Goal: Task Accomplishment & Management: Complete application form

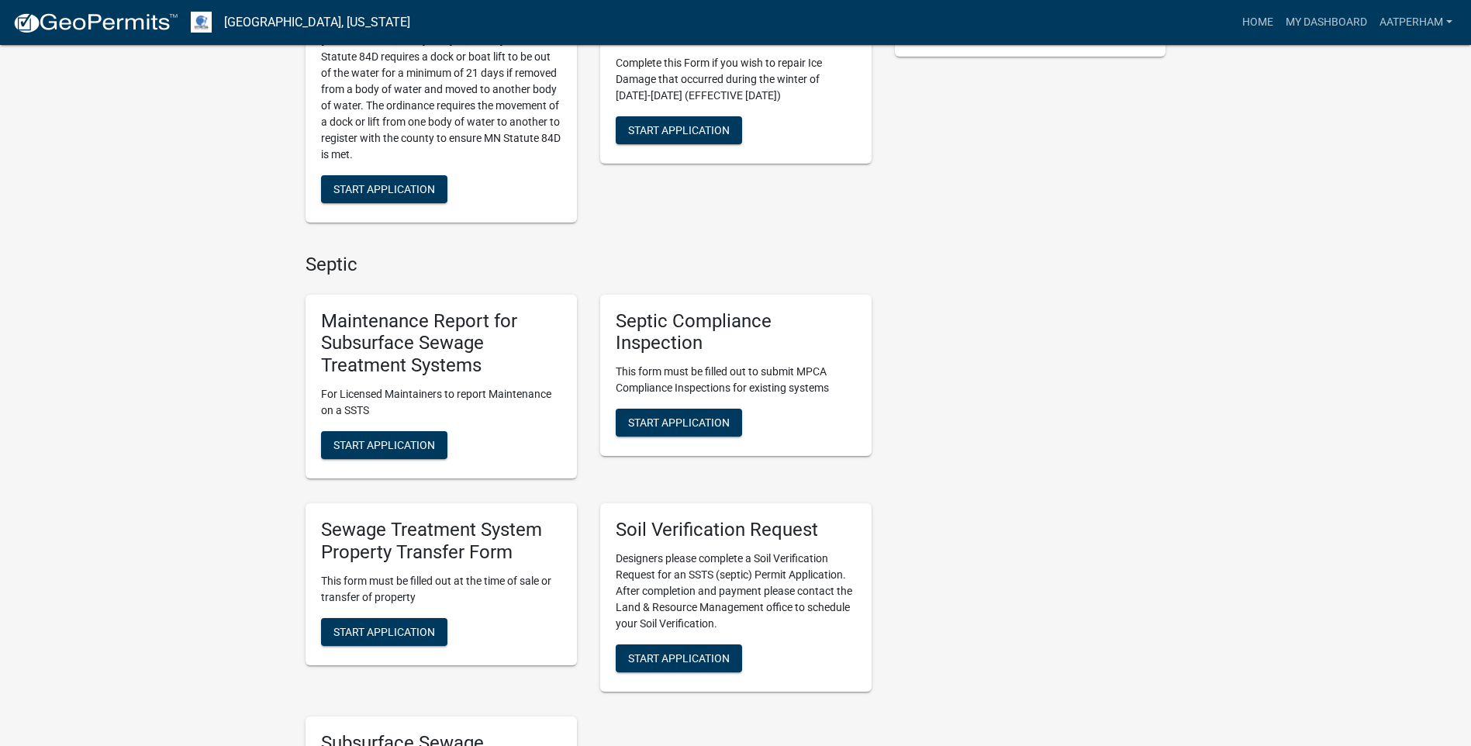
scroll to position [853, 0]
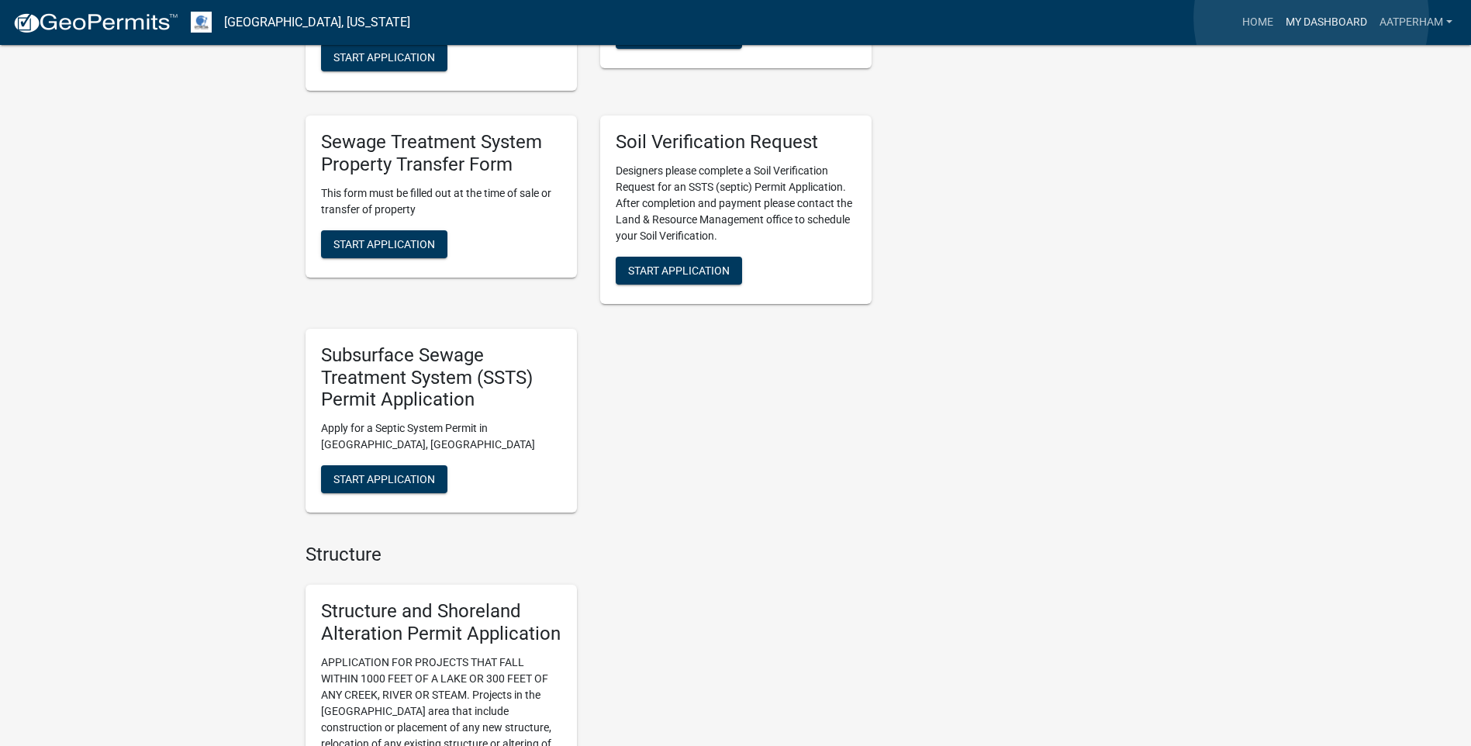
click at [1312, 18] on link "My Dashboard" at bounding box center [1327, 22] width 94 height 29
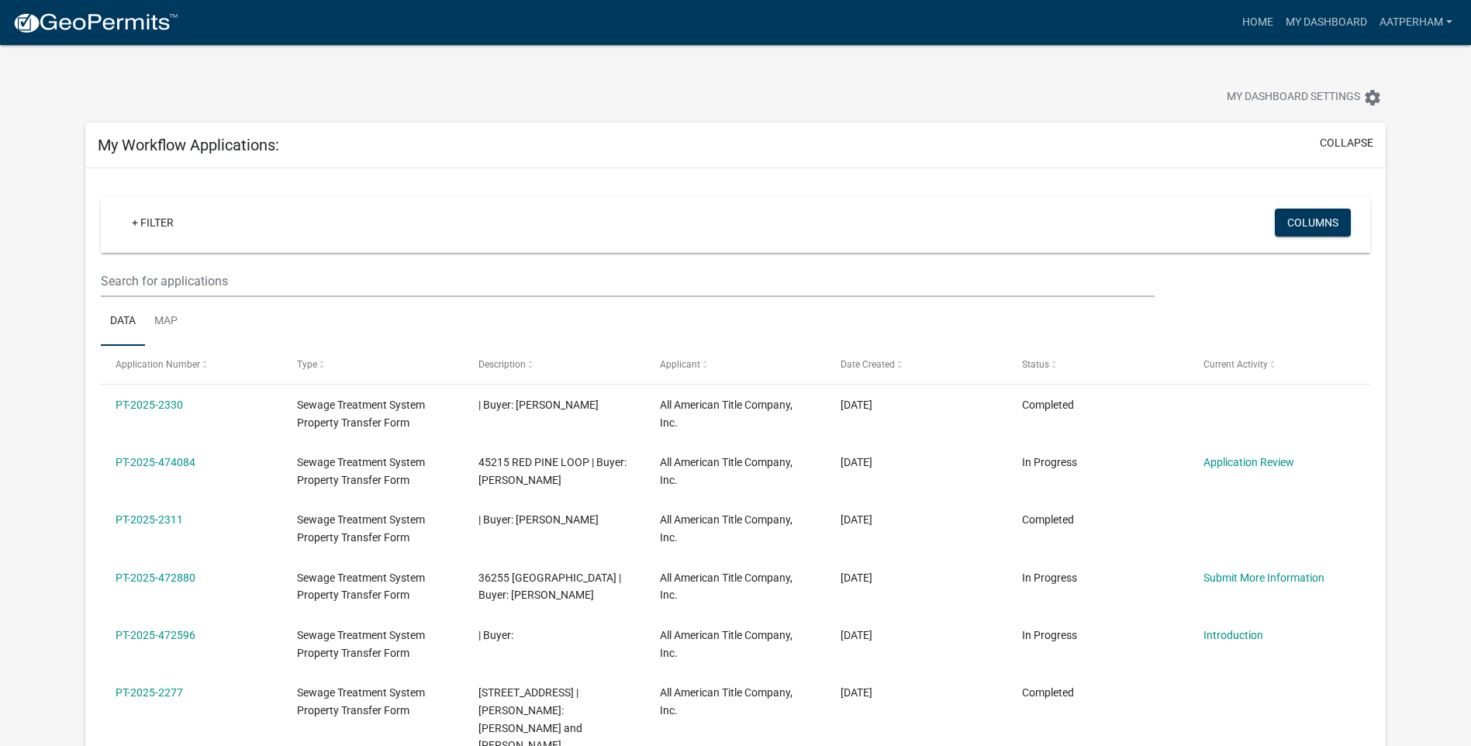
click at [124, 401] on link "PT-2025-2330" at bounding box center [149, 405] width 67 height 12
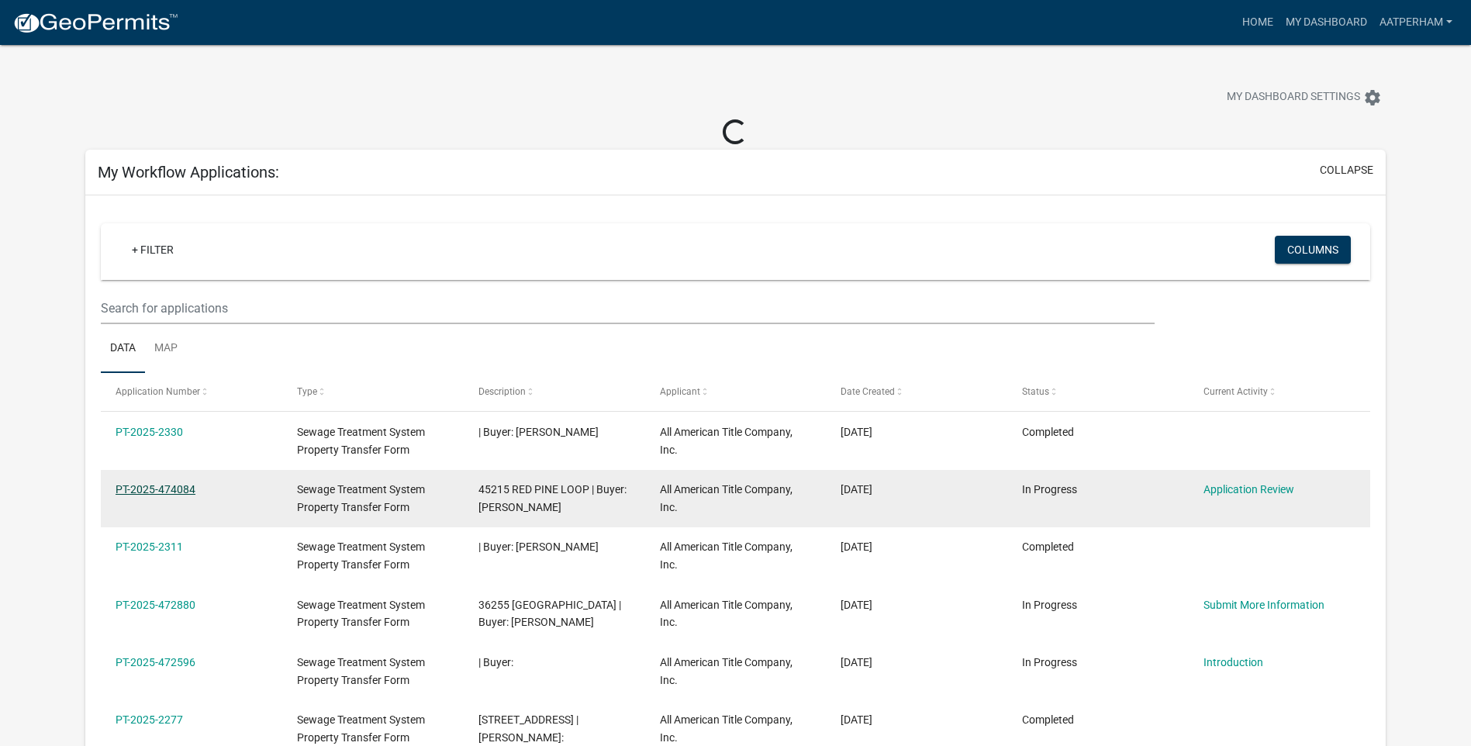
click at [171, 487] on link "PT-2025-474084" at bounding box center [156, 489] width 80 height 12
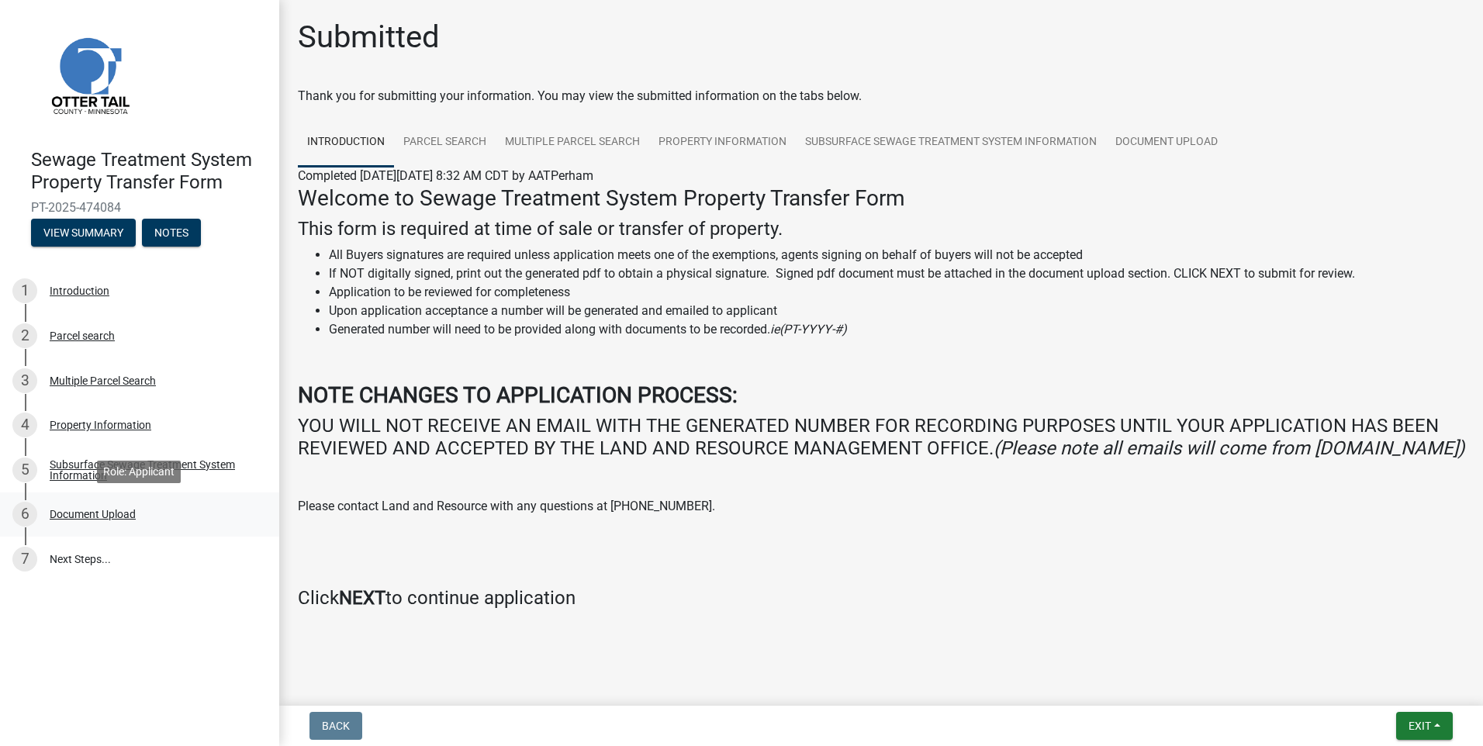
click at [102, 520] on div "Document Upload" at bounding box center [93, 514] width 86 height 11
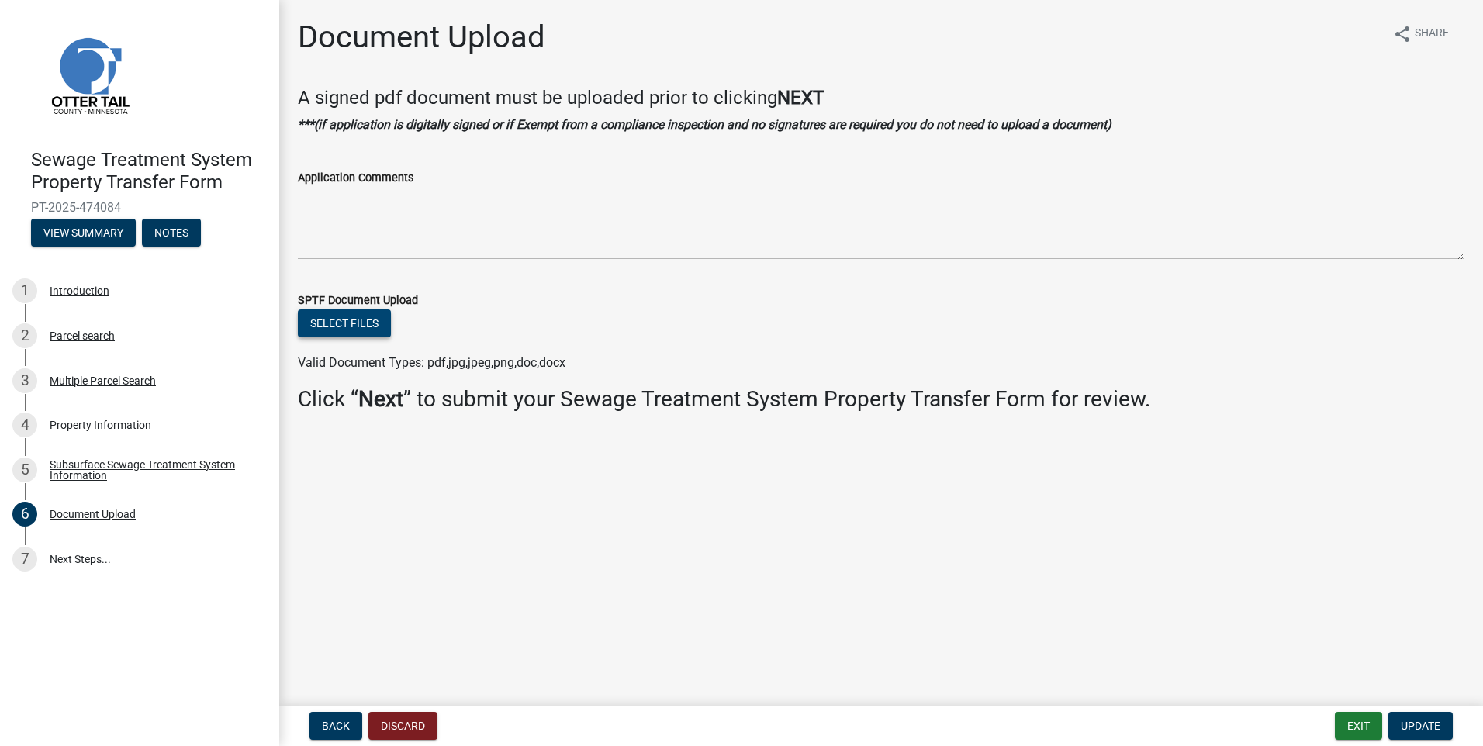
click at [365, 327] on button "Select files" at bounding box center [344, 323] width 93 height 28
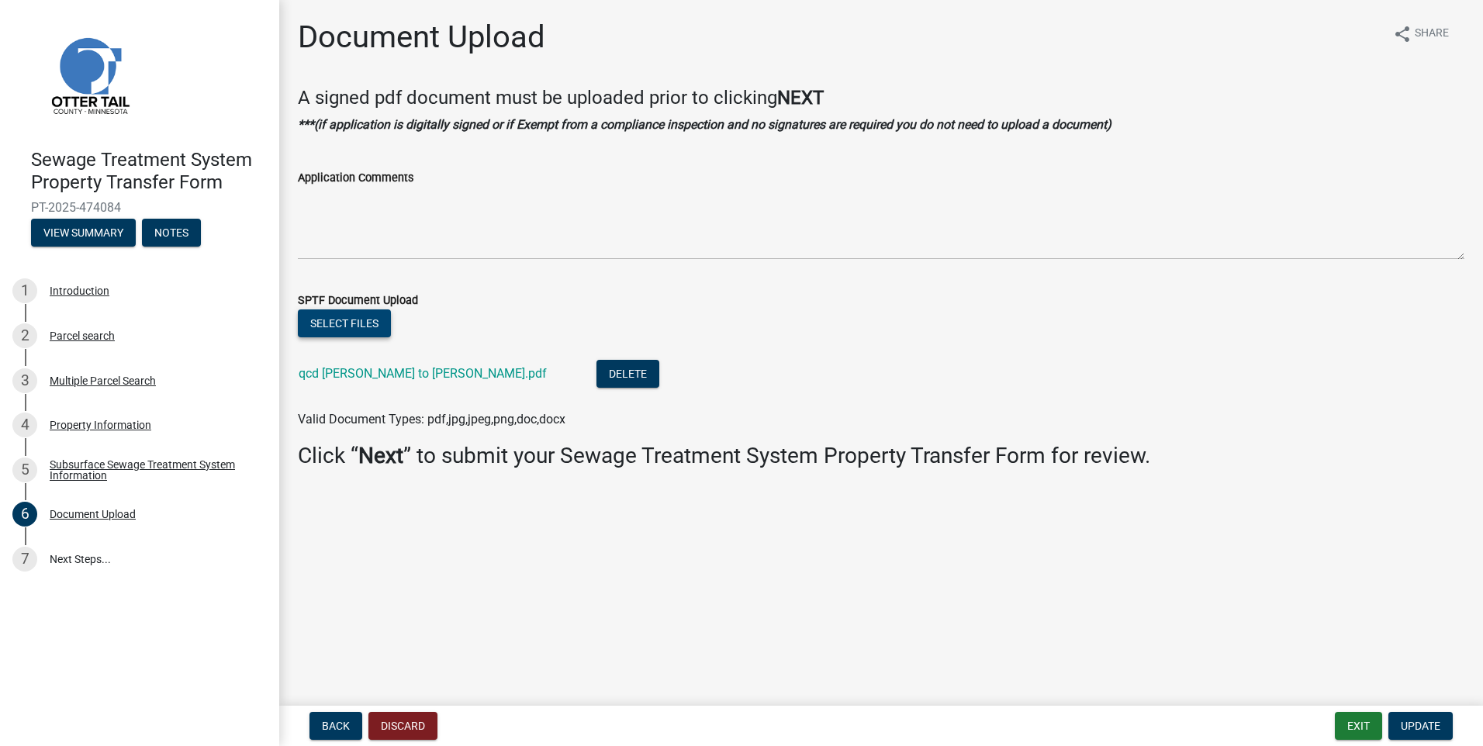
click at [350, 319] on button "Select files" at bounding box center [344, 323] width 93 height 28
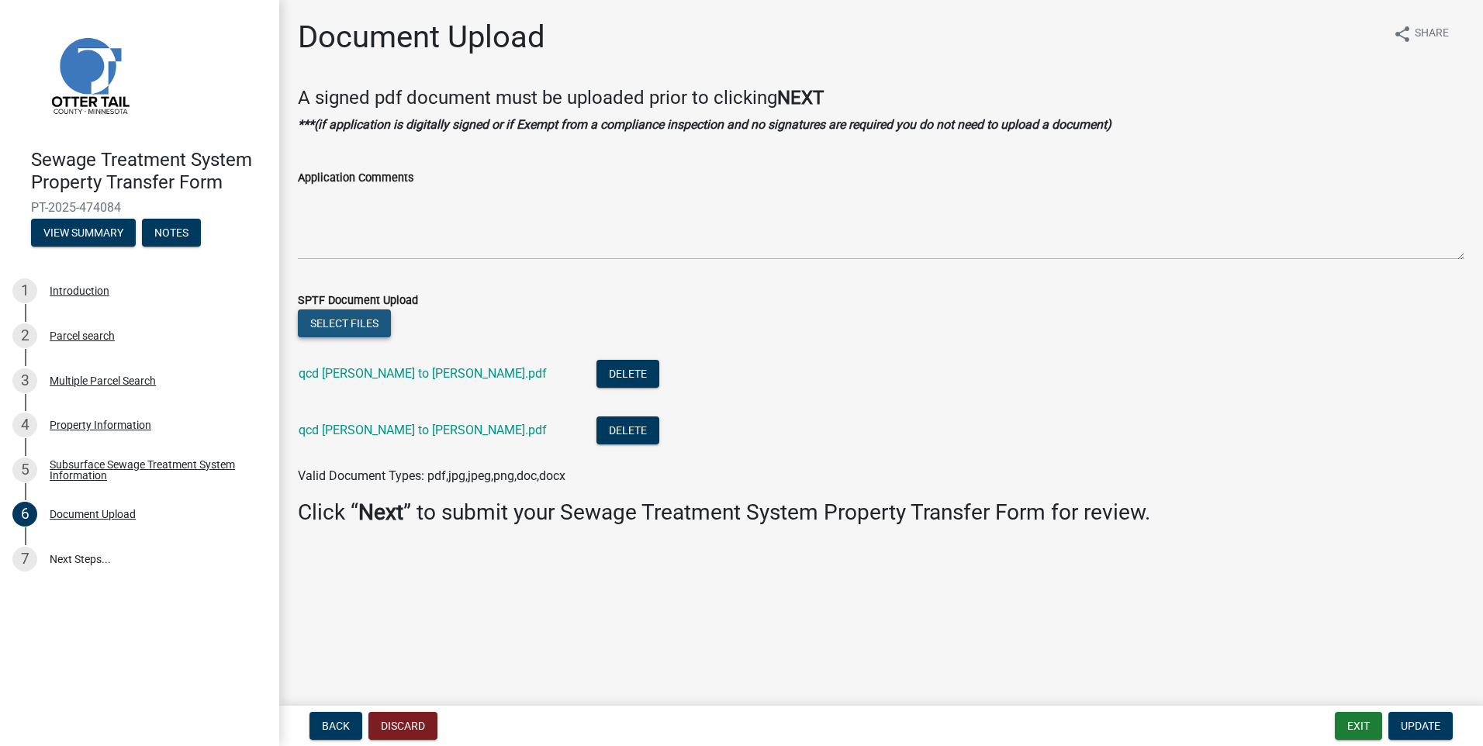
click at [335, 318] on button "Select files" at bounding box center [344, 323] width 93 height 28
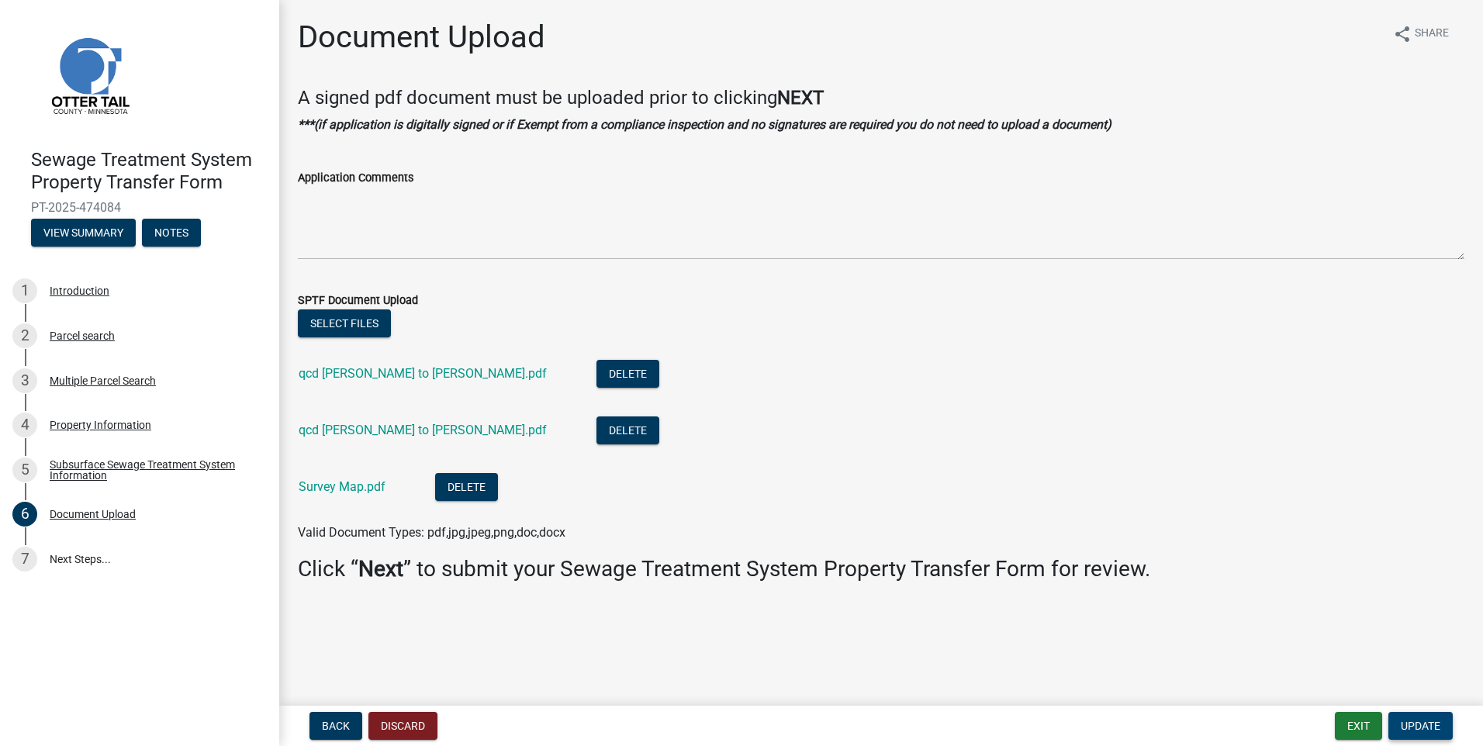
click at [1405, 728] on span "Update" at bounding box center [1421, 726] width 40 height 12
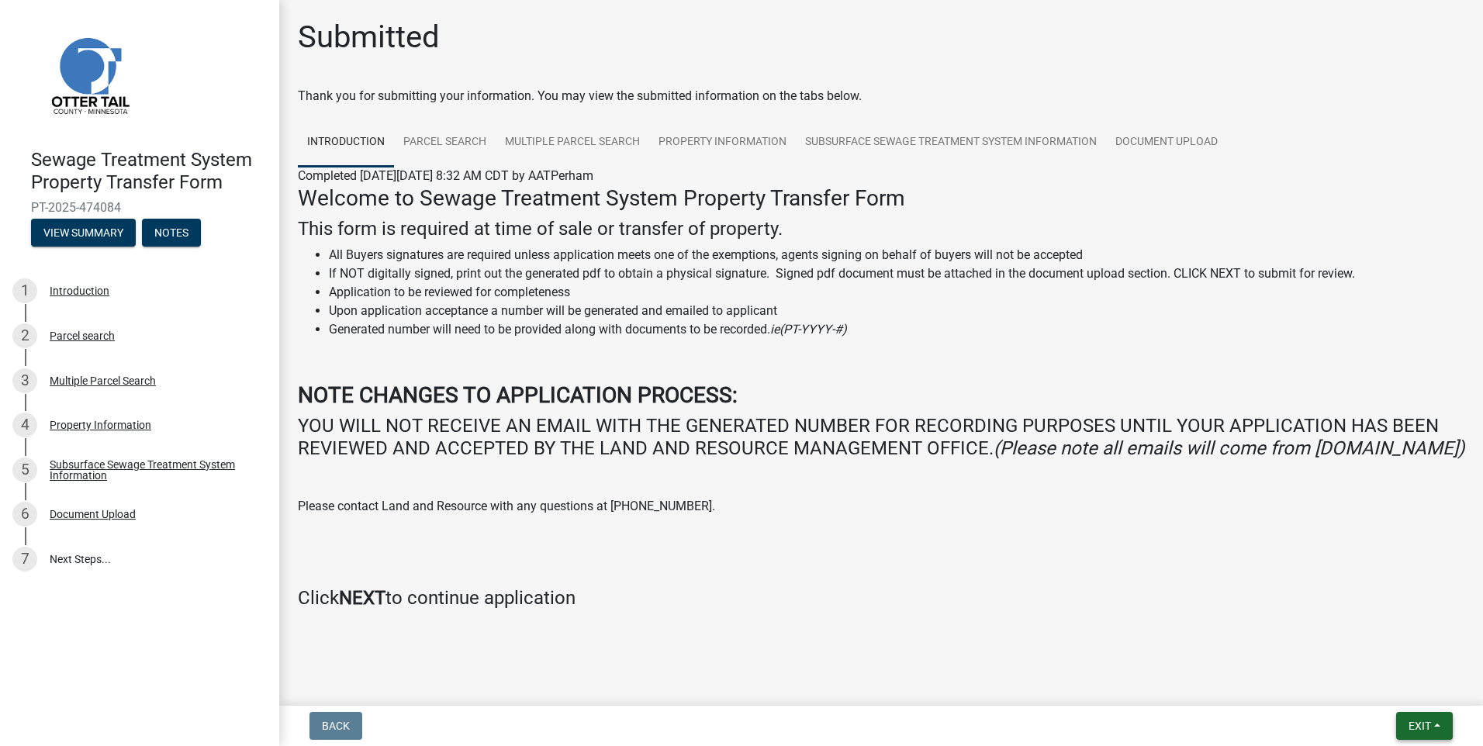
click at [1437, 724] on button "Exit" at bounding box center [1424, 726] width 57 height 28
click at [1390, 682] on button "Save & Exit" at bounding box center [1391, 685] width 124 height 37
